Goal: Information Seeking & Learning: Learn about a topic

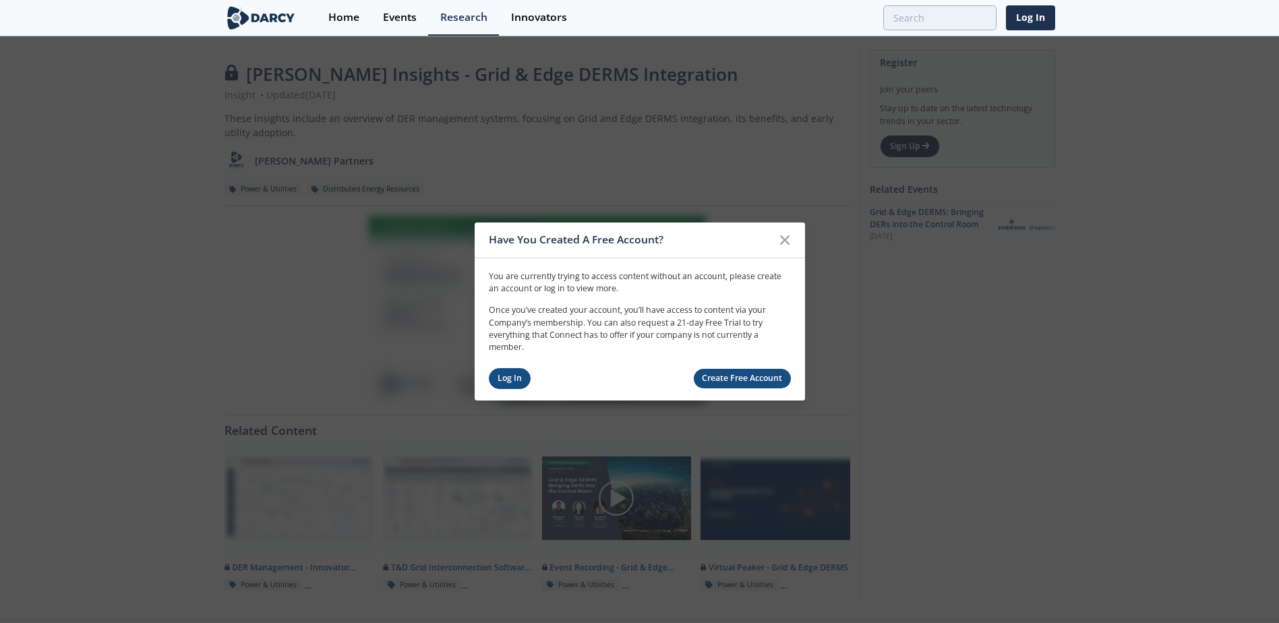
click at [509, 370] on link "Log In" at bounding box center [510, 378] width 42 height 21
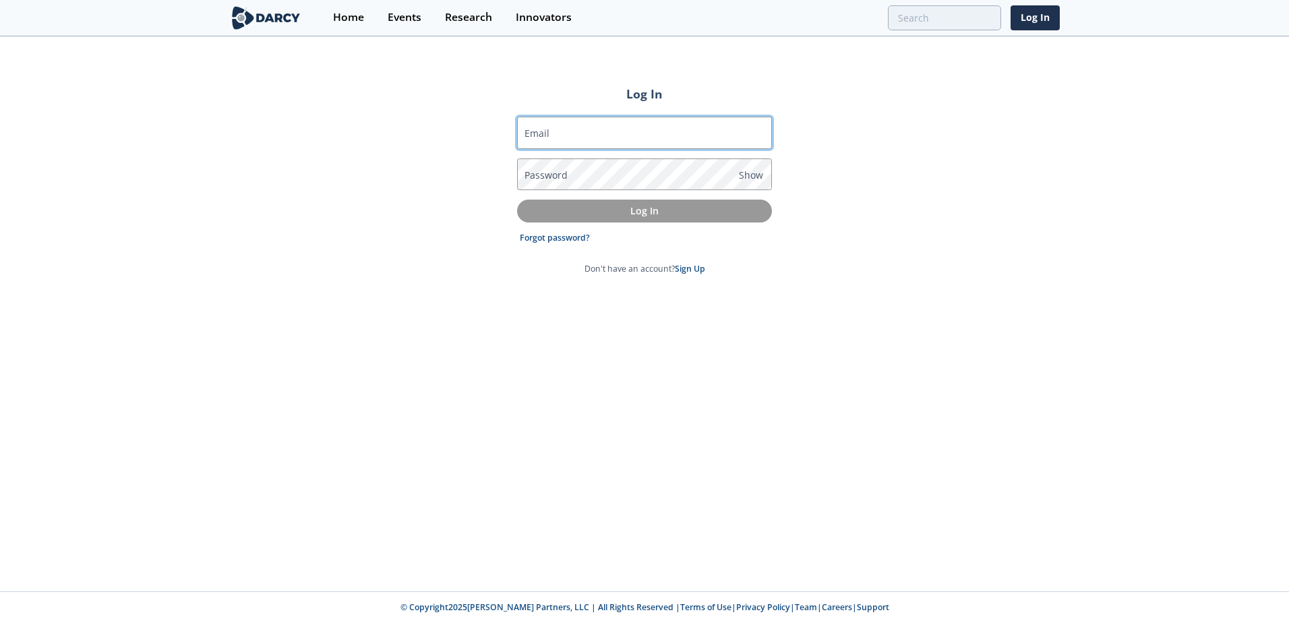
click at [562, 134] on input "Email" at bounding box center [644, 133] width 255 height 32
type input "carlos.a.hill@xcelenergy.com"
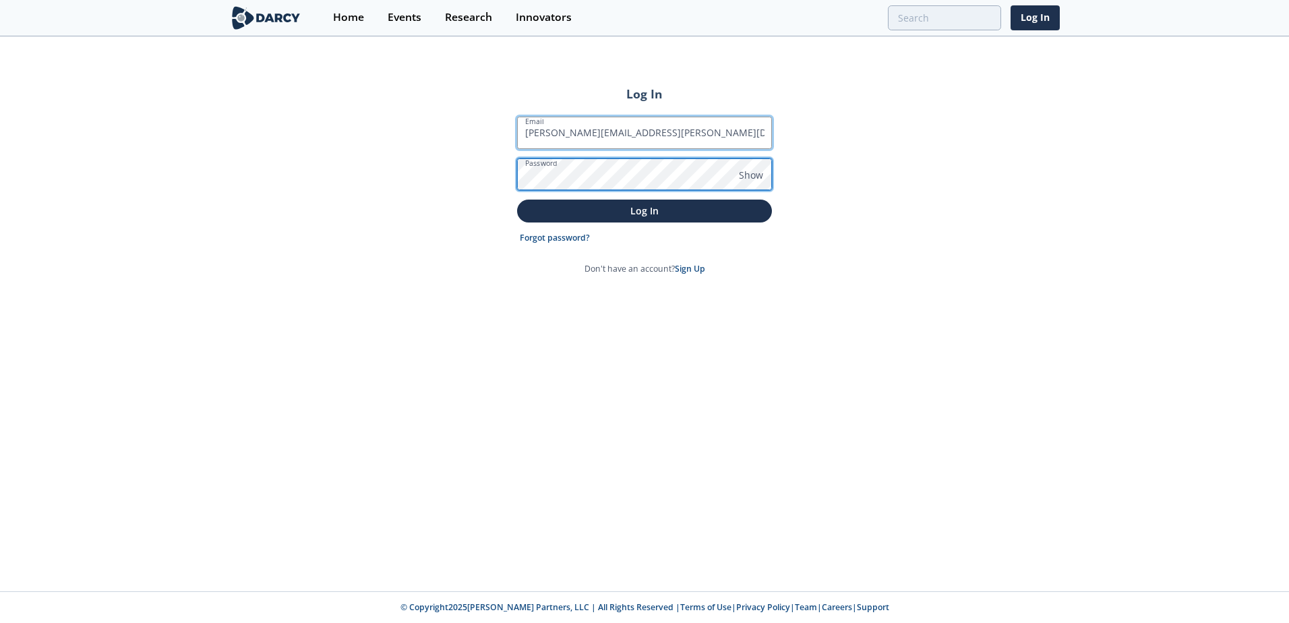
click at [517, 200] on button "Log In" at bounding box center [644, 211] width 255 height 22
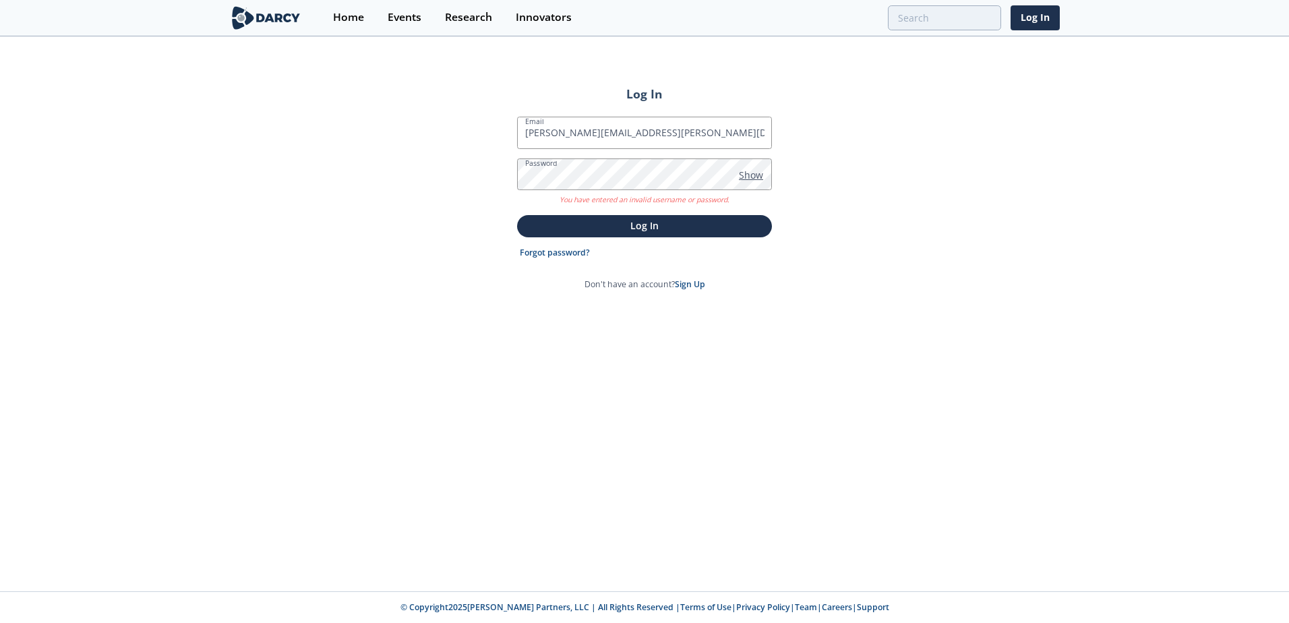
click at [759, 173] on span "Show" at bounding box center [751, 175] width 24 height 14
click at [517, 215] on button "Log In" at bounding box center [644, 226] width 255 height 22
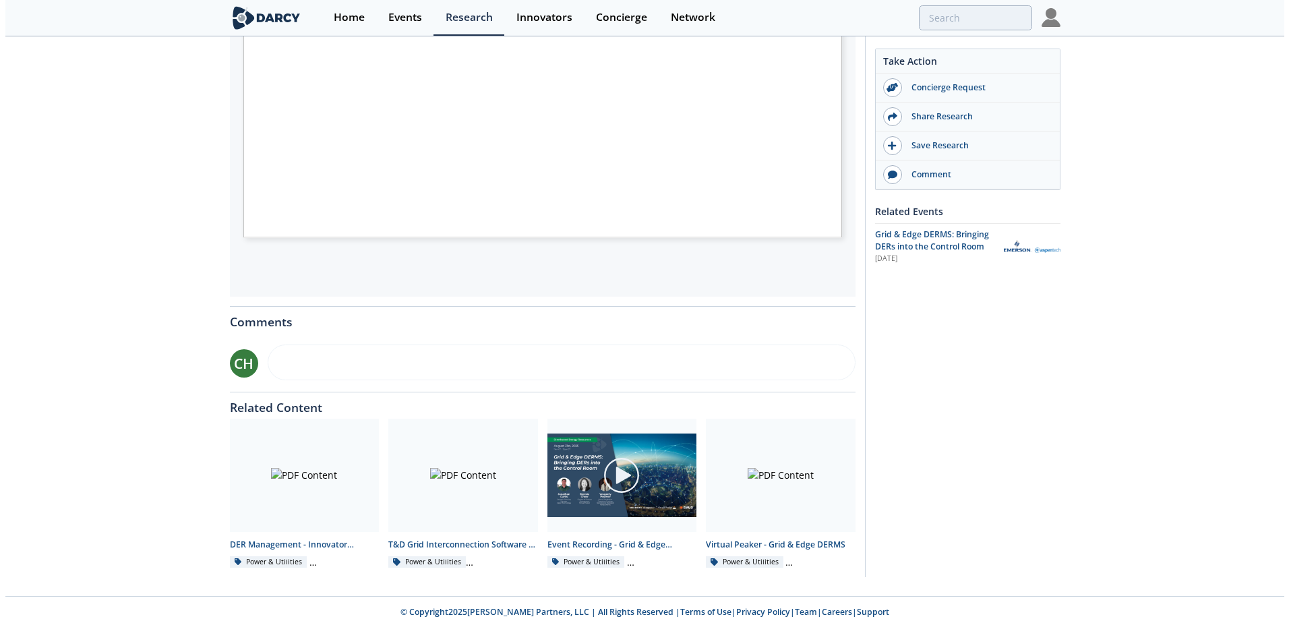
scroll to position [135, 0]
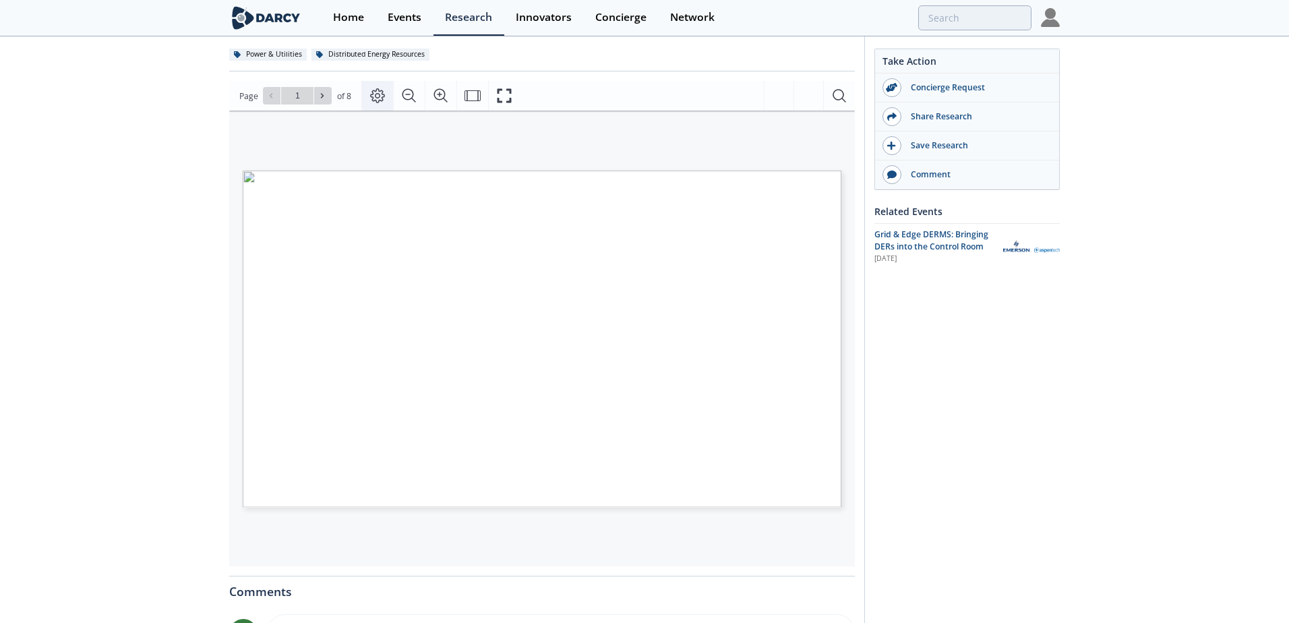
click at [370, 91] on icon "Page Layout" at bounding box center [378, 96] width 16 height 16
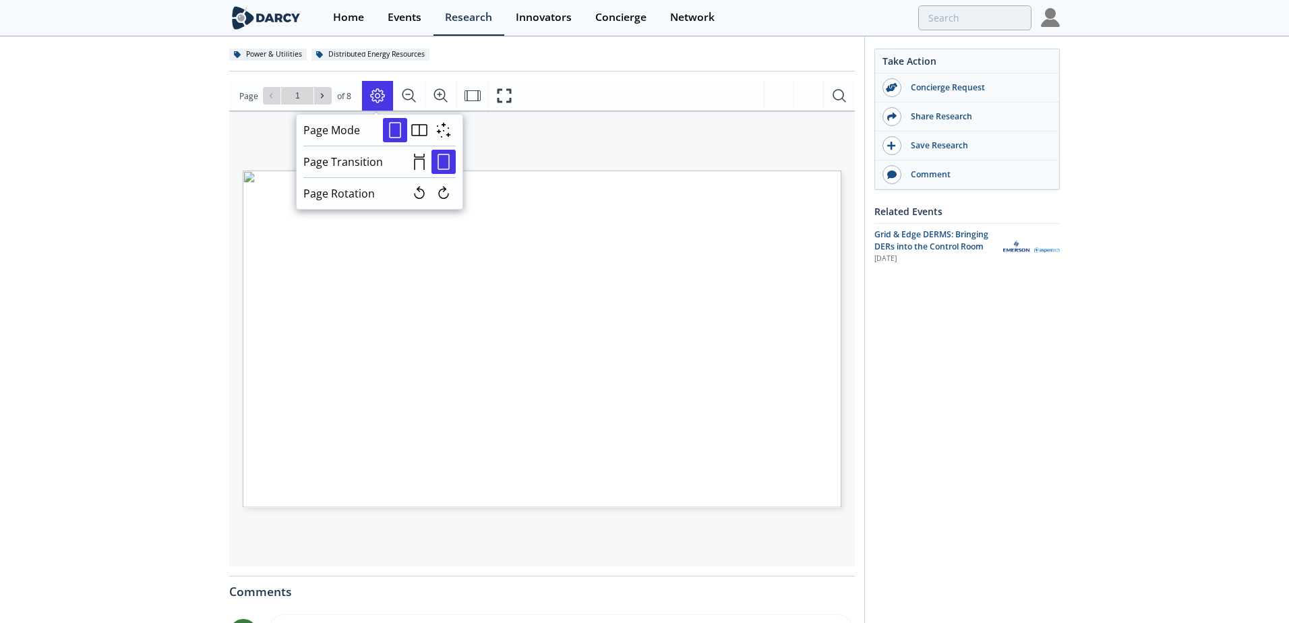
click at [519, 363] on span "Page 1" at bounding box center [854, 475] width 1193 height 577
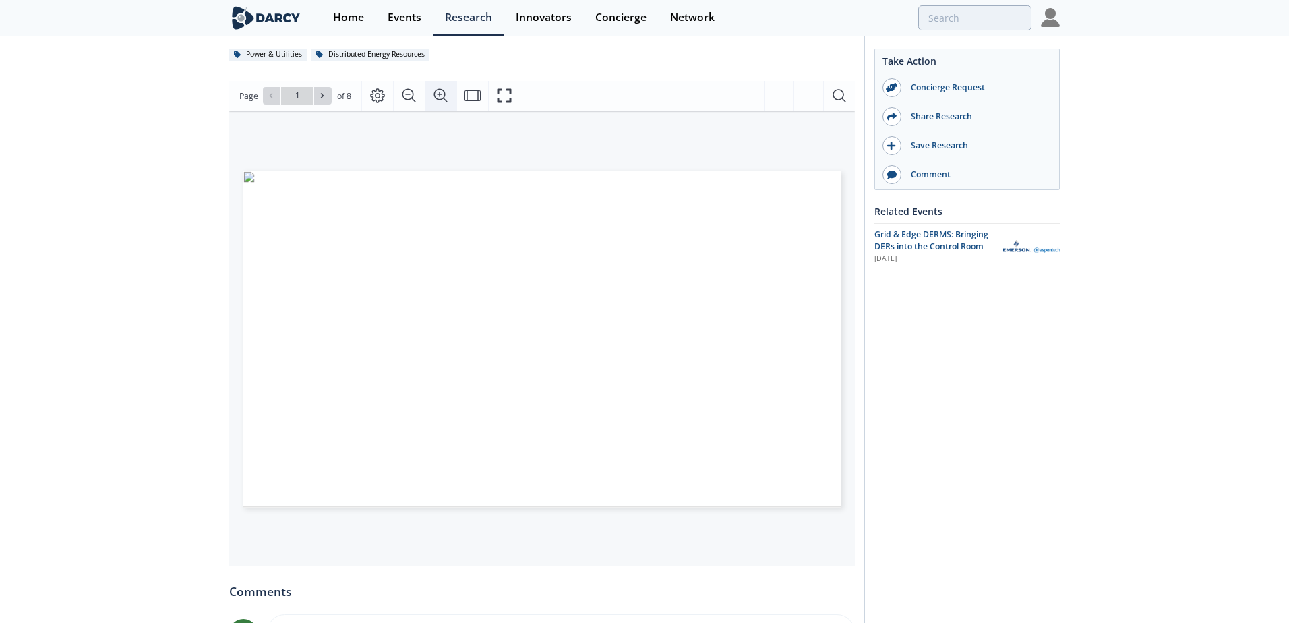
click at [436, 91] on icon "Zoom In" at bounding box center [441, 96] width 16 height 16
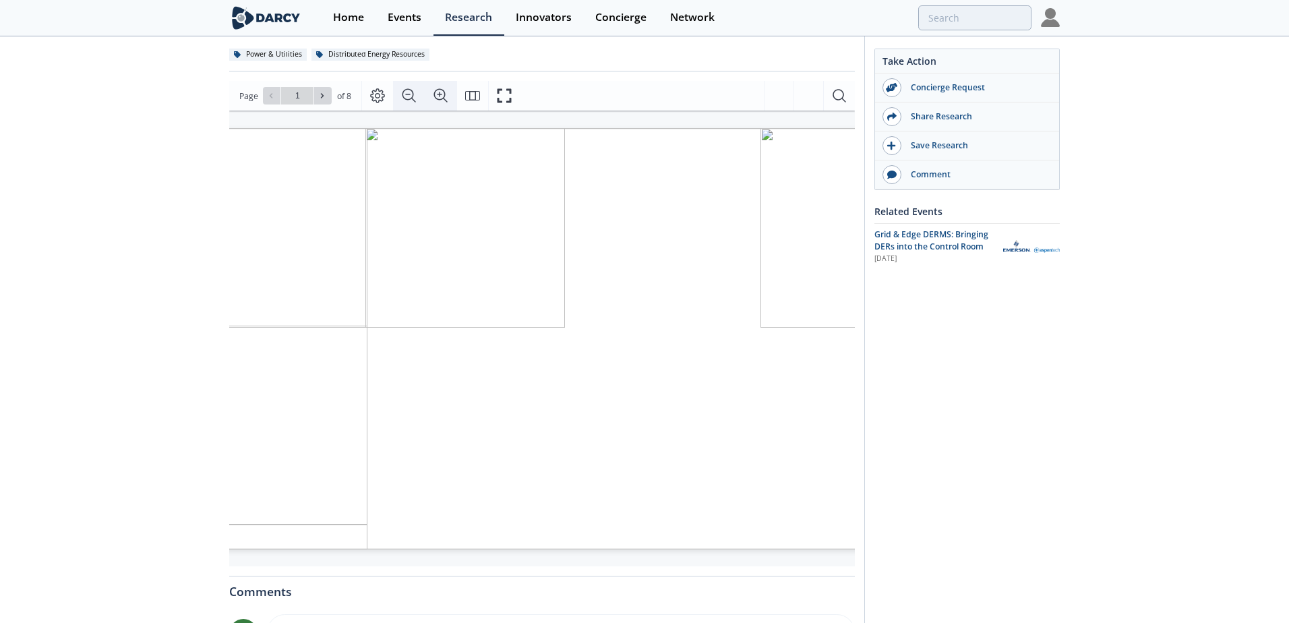
click at [411, 96] on icon "Zoom Out" at bounding box center [409, 96] width 16 height 16
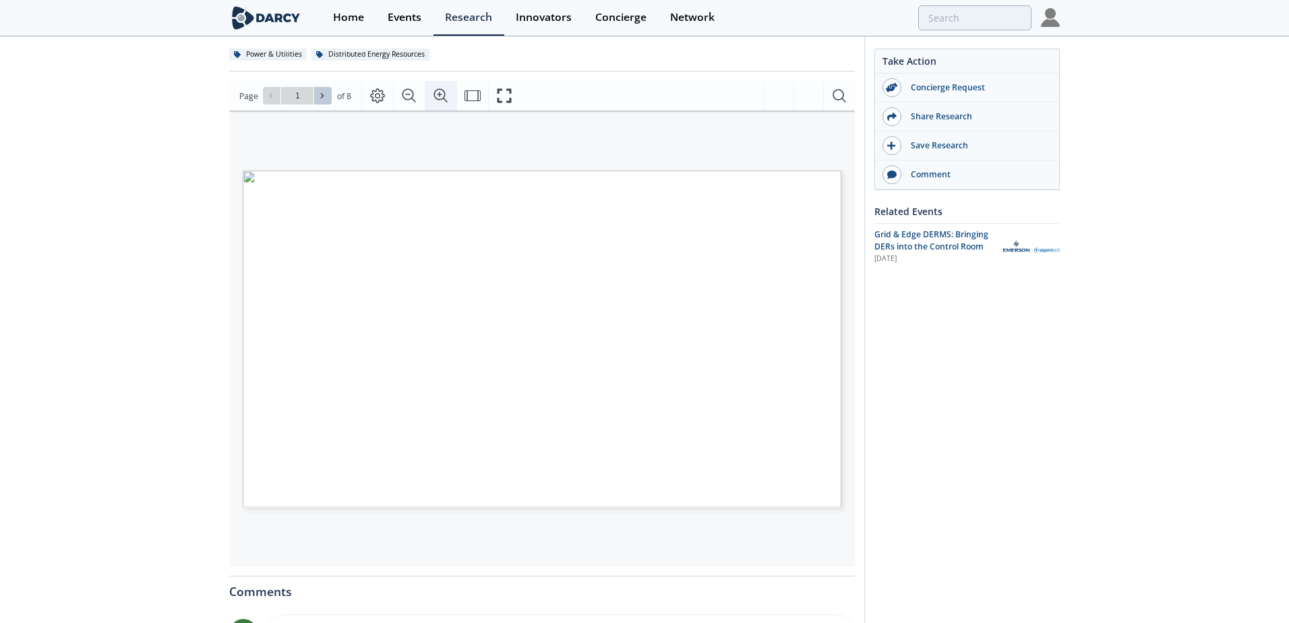
click at [322, 97] on icon at bounding box center [322, 96] width 8 height 8
type input "2"
click at [497, 94] on icon "Fullscreen" at bounding box center [504, 96] width 16 height 16
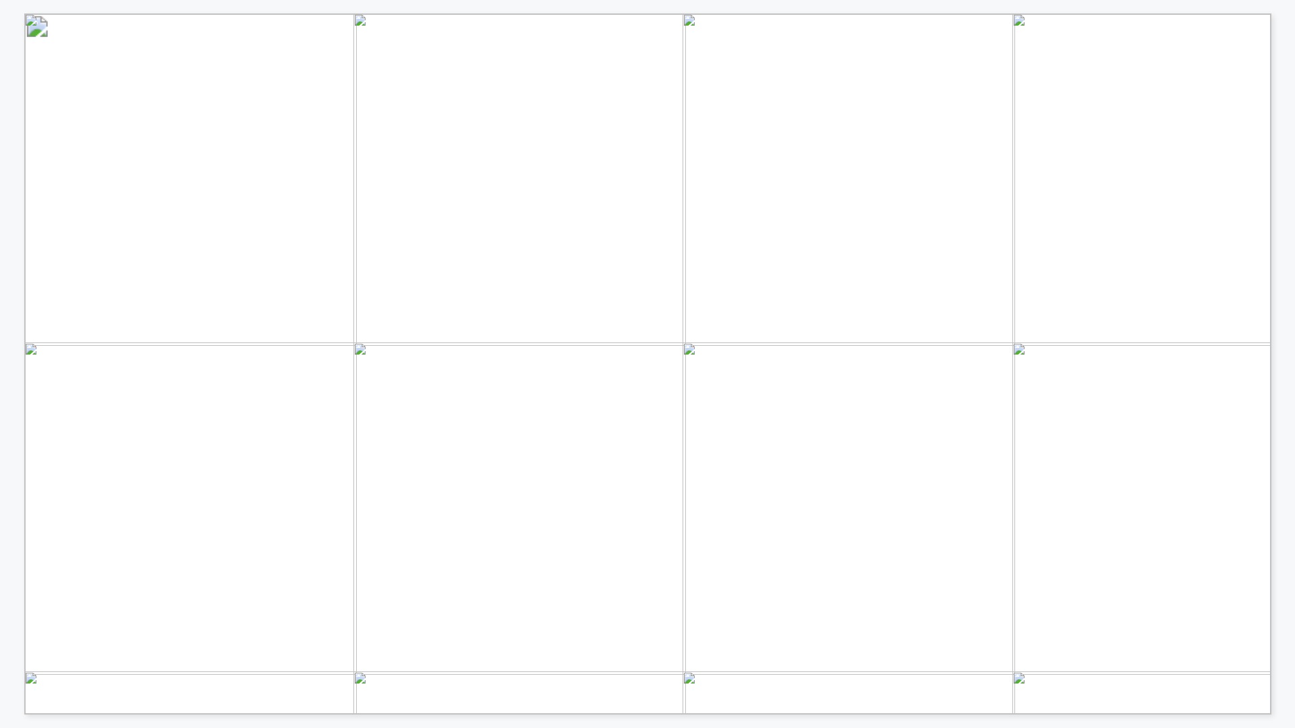
click at [931, 446] on span "Fixed (pre-set) or dynamic" at bounding box center [933, 448] width 151 height 11
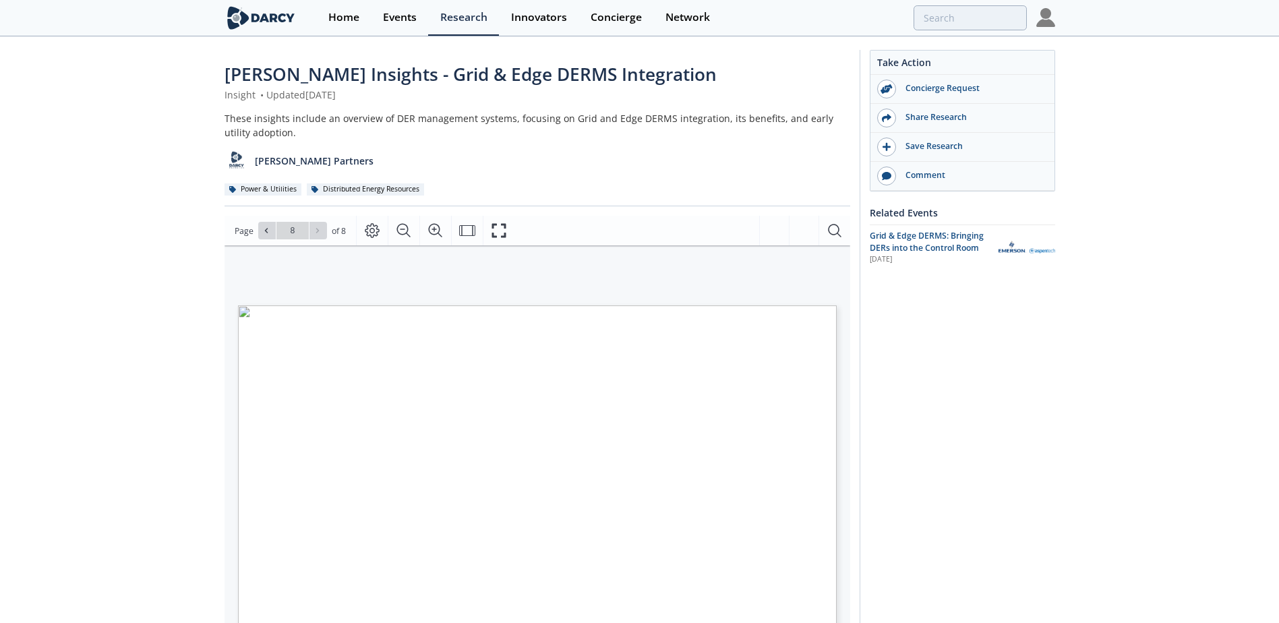
click at [201, 334] on div "Darcy Insights - Grid & Edge DERMS Integration Insight • Updated August 21, 202…" at bounding box center [639, 519] width 1279 height 963
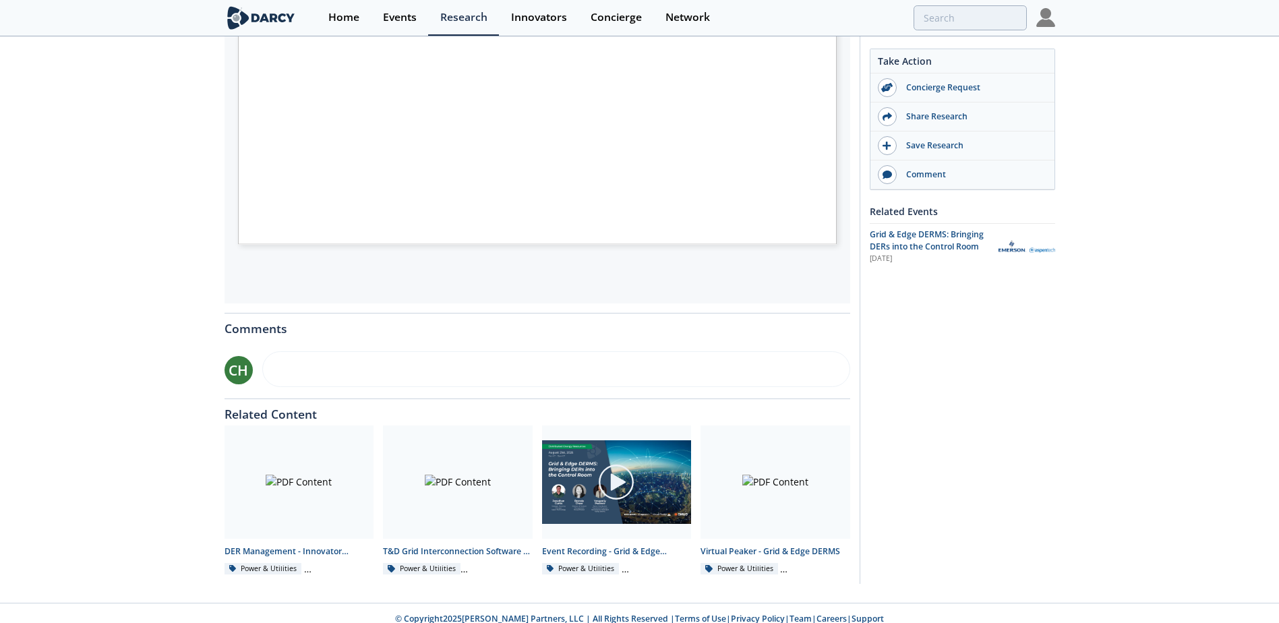
scroll to position [410, 0]
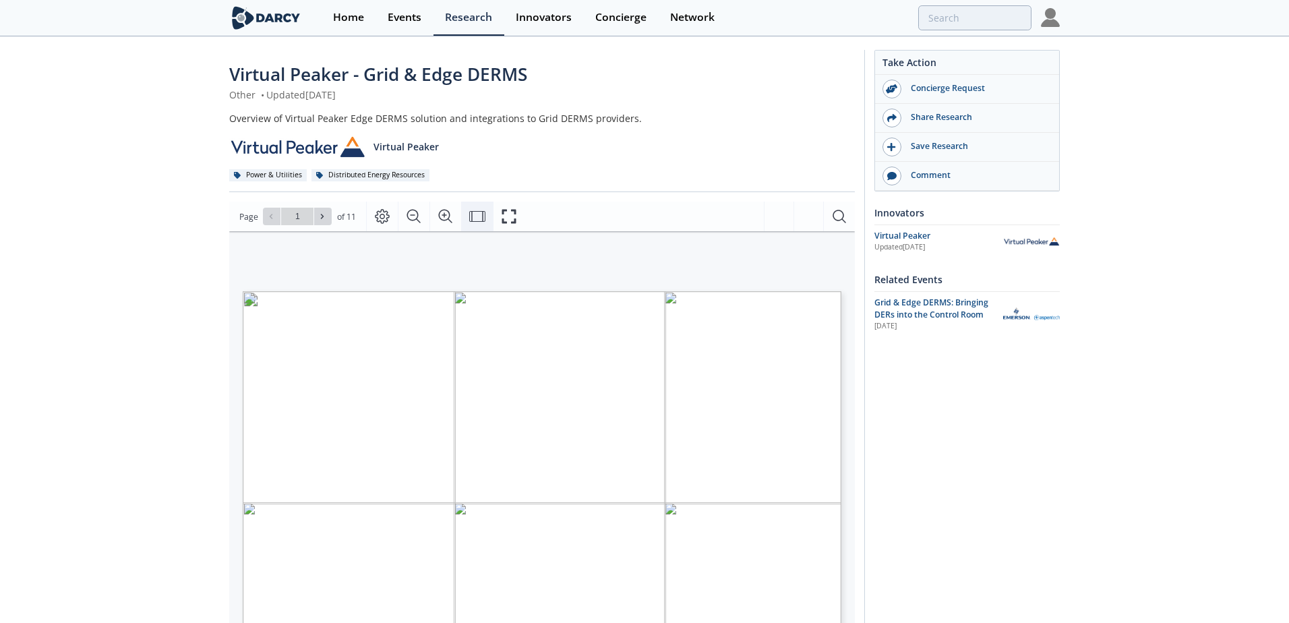
click at [469, 217] on icon "Fit Width" at bounding box center [477, 216] width 16 height 16
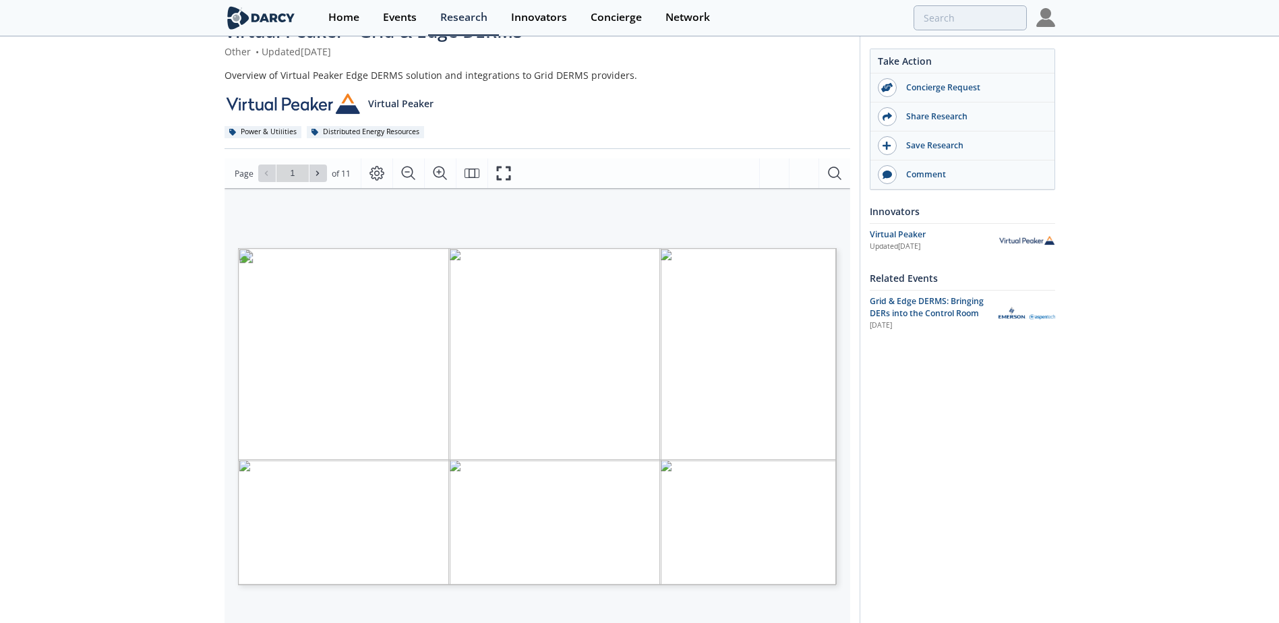
scroll to position [67, 0]
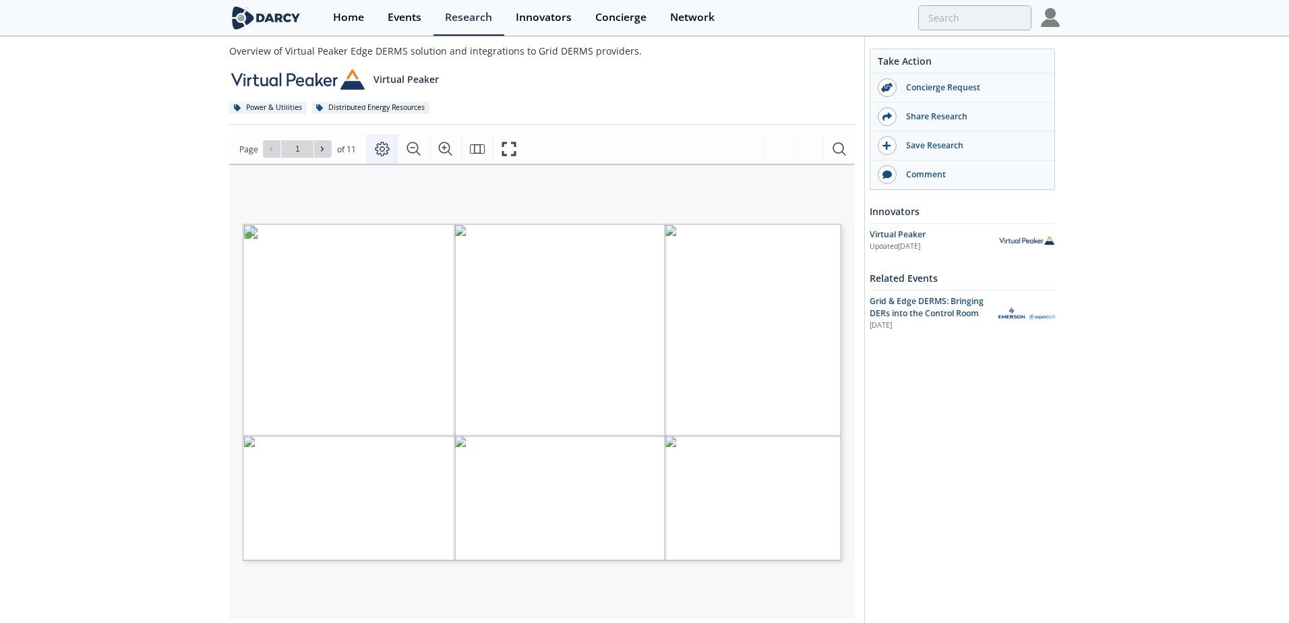
click at [376, 150] on icon "Page Layout" at bounding box center [382, 149] width 16 height 16
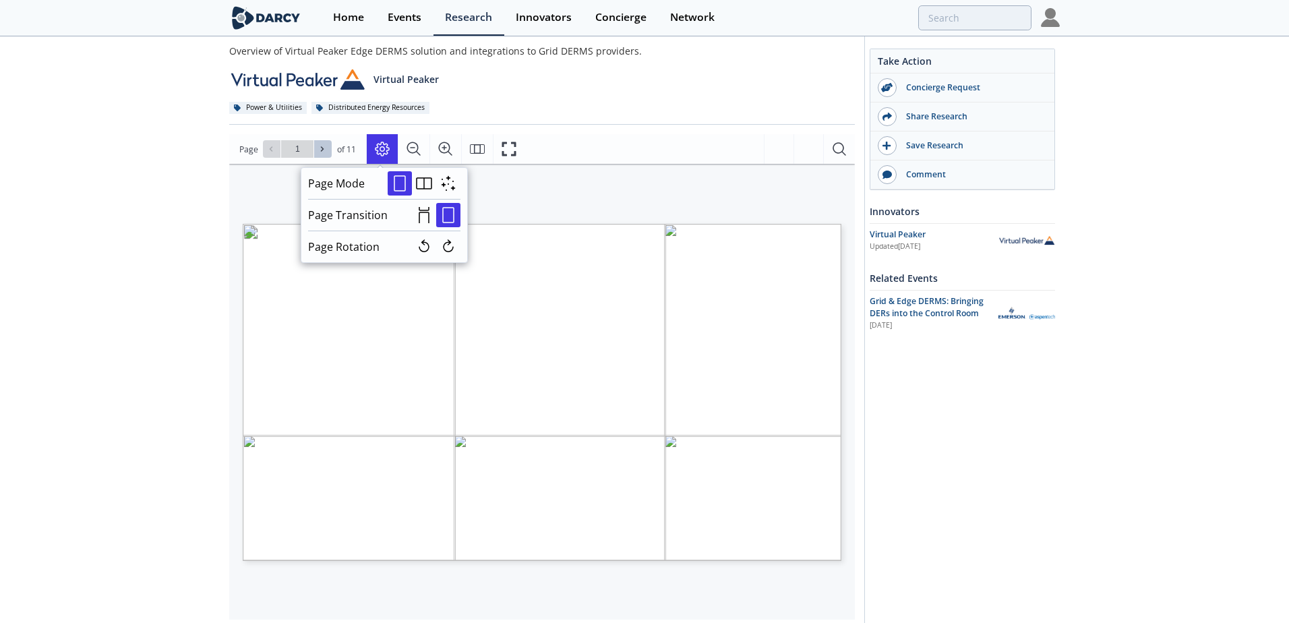
click at [320, 148] on icon at bounding box center [322, 149] width 8 height 8
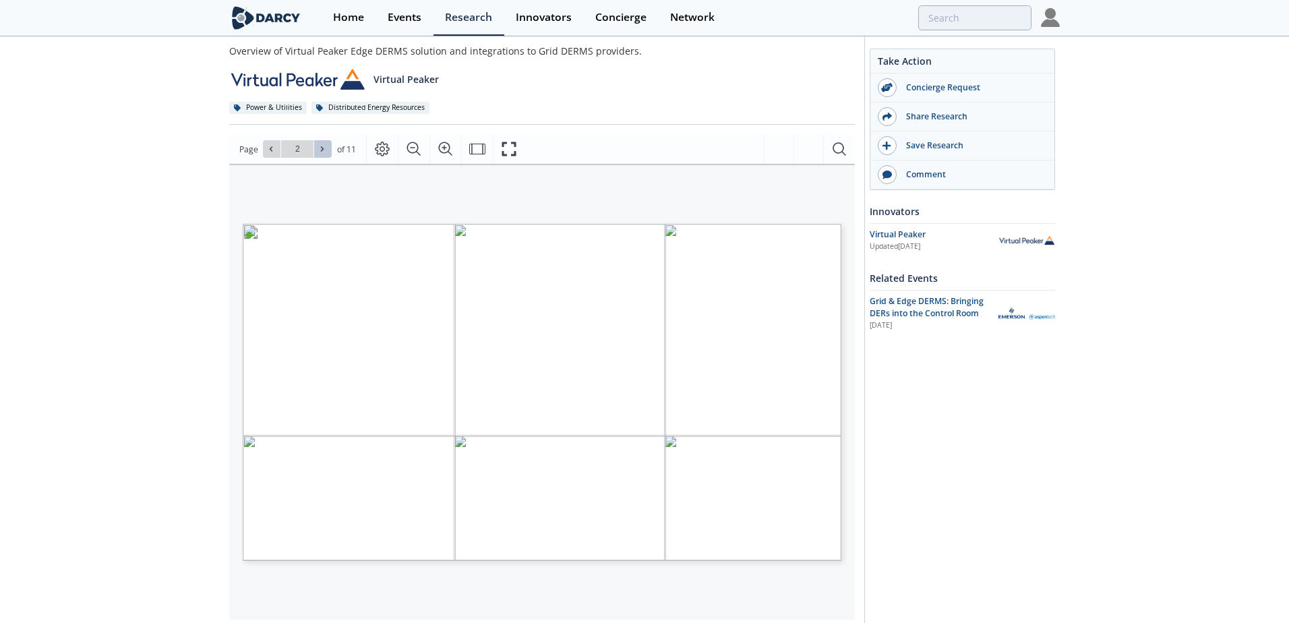
click at [328, 154] on button at bounding box center [323, 149] width 18 height 18
type input "3"
click at [328, 154] on button at bounding box center [323, 149] width 18 height 18
type input "4"
click at [328, 154] on button at bounding box center [323, 149] width 18 height 18
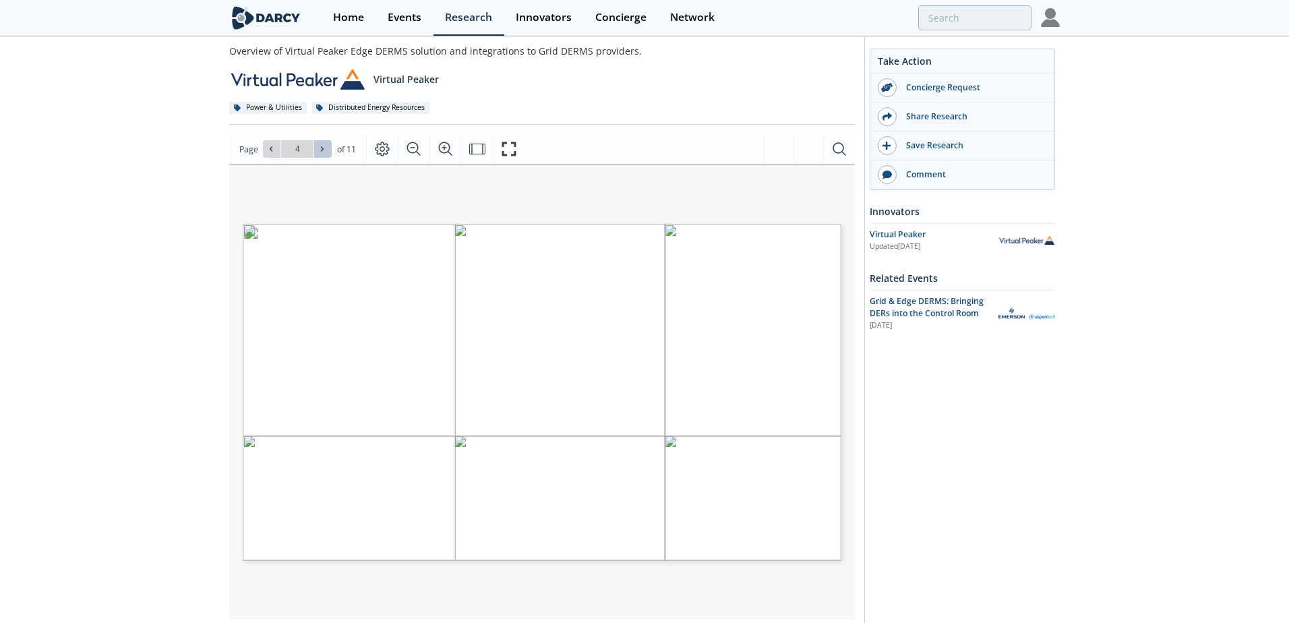
type input "5"
click at [328, 154] on button at bounding box center [323, 149] width 18 height 18
type input "6"
click at [328, 154] on button at bounding box center [323, 149] width 18 height 18
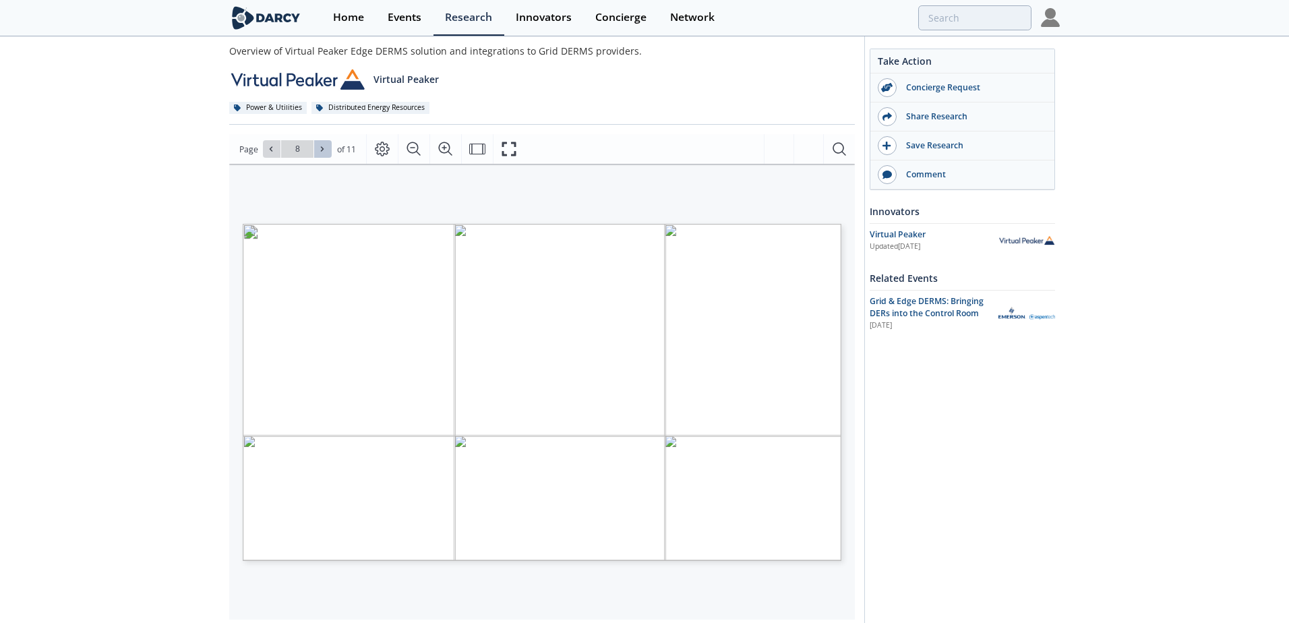
click at [328, 154] on button at bounding box center [323, 149] width 18 height 18
click at [272, 148] on icon at bounding box center [271, 149] width 8 height 8
type input "1"
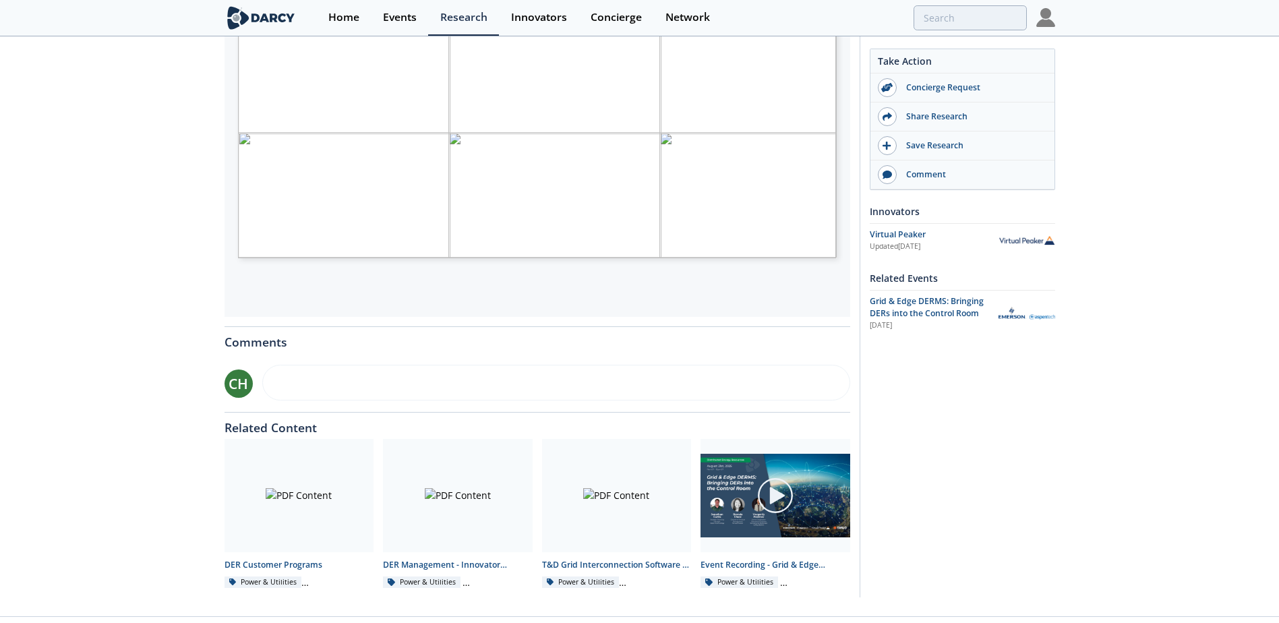
scroll to position [396, 0]
